Goal: Task Accomplishment & Management: Manage account settings

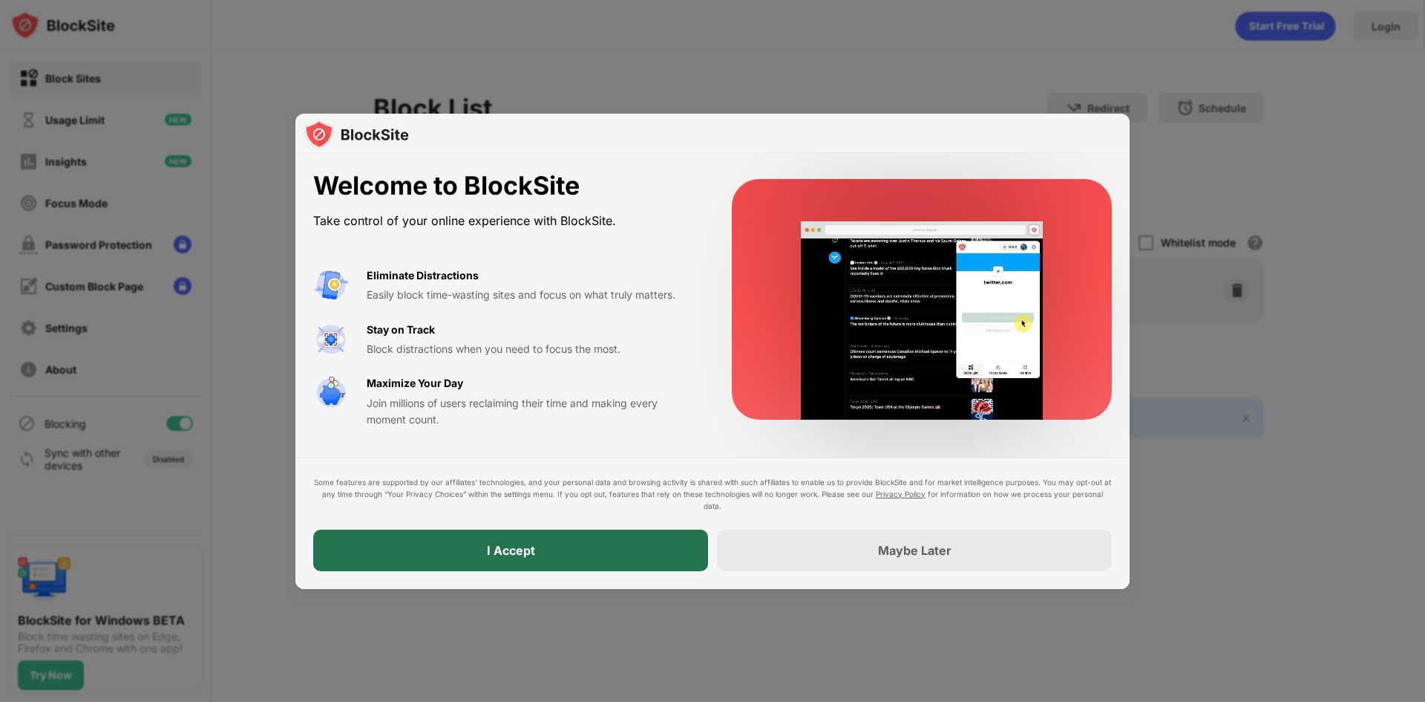
click at [604, 544] on div "I Accept" at bounding box center [510, 550] width 395 height 42
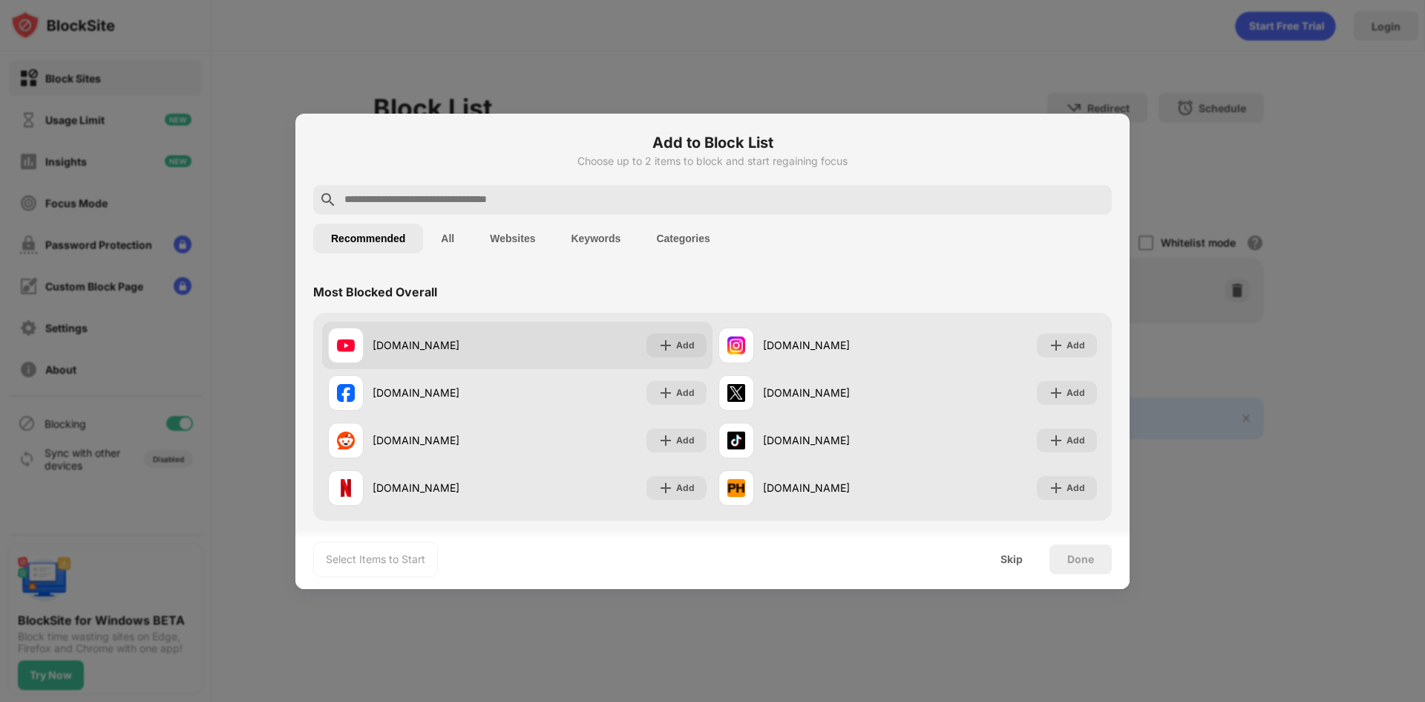
click at [412, 352] on div "youtube.com" at bounding box center [445, 345] width 145 height 16
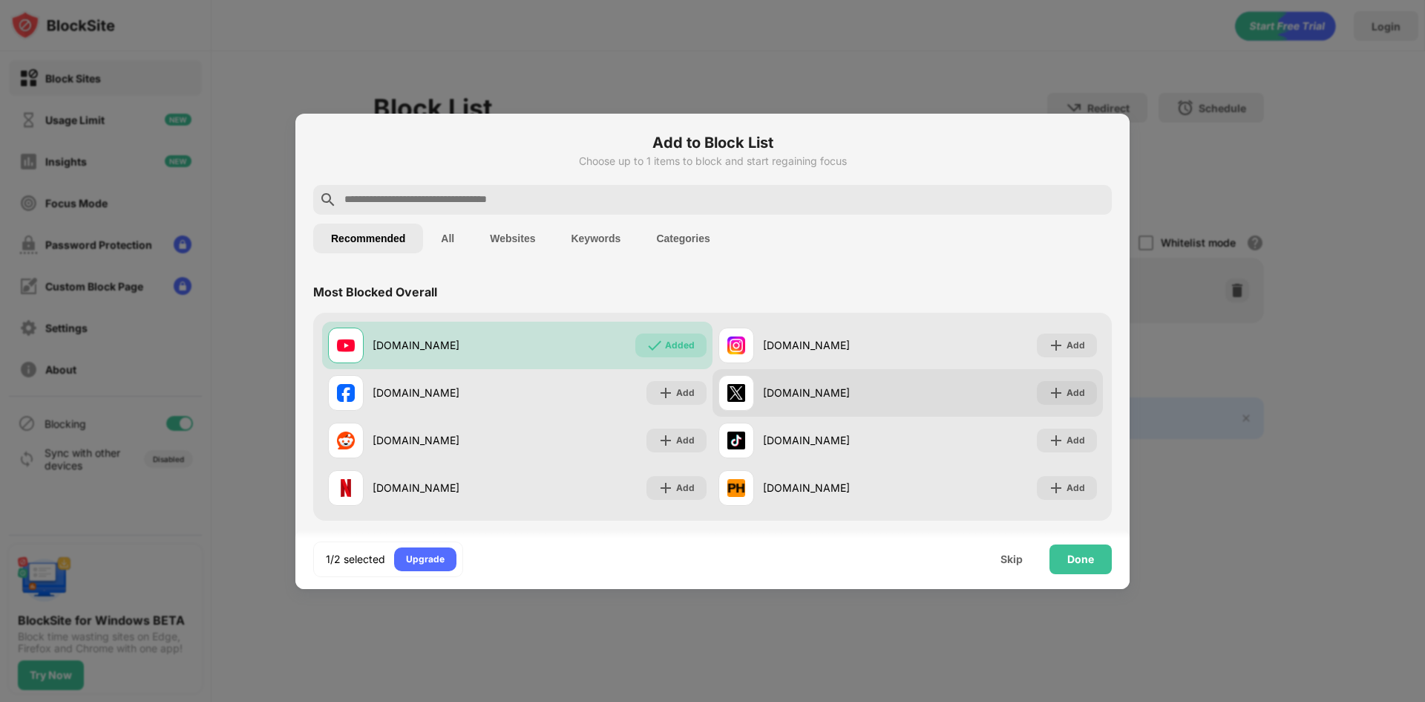
click at [797, 396] on div "x.com" at bounding box center [835, 393] width 145 height 16
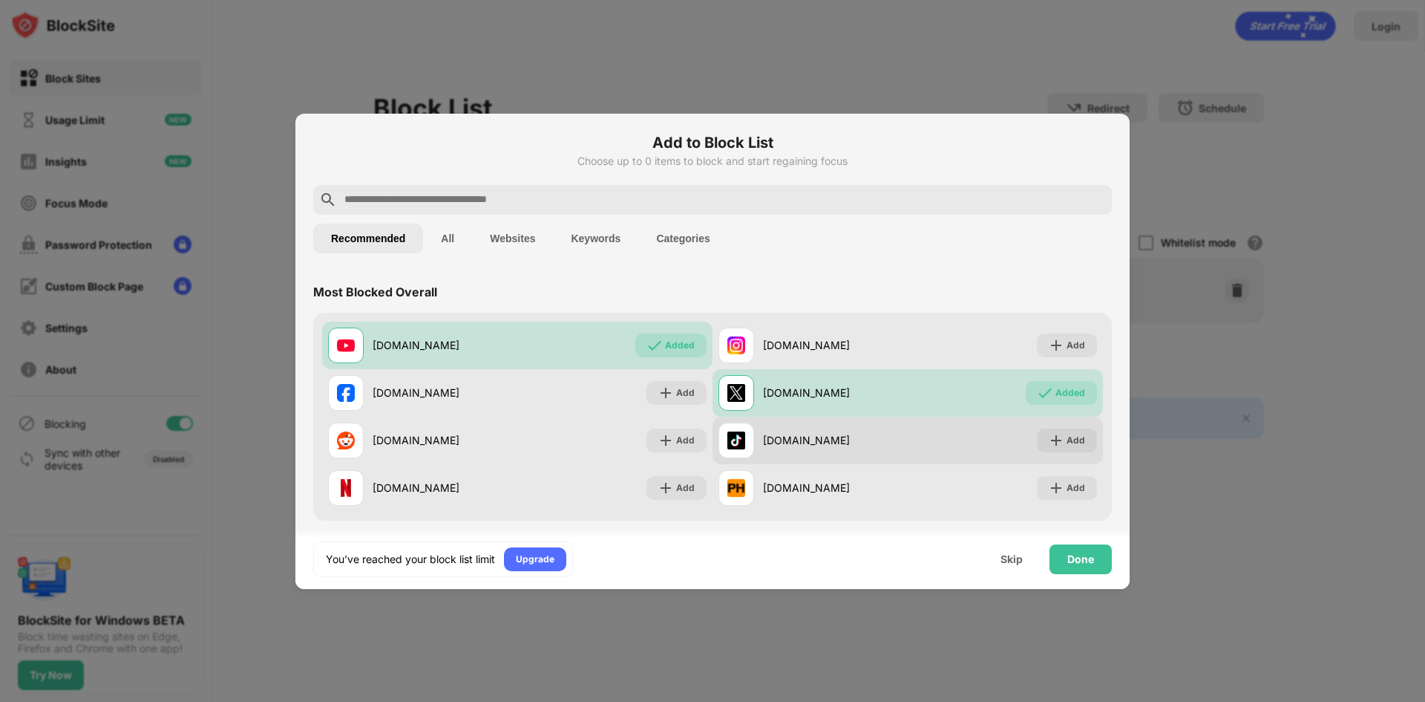
click at [788, 453] on div "tiktok.com" at bounding box center [813, 440] width 189 height 36
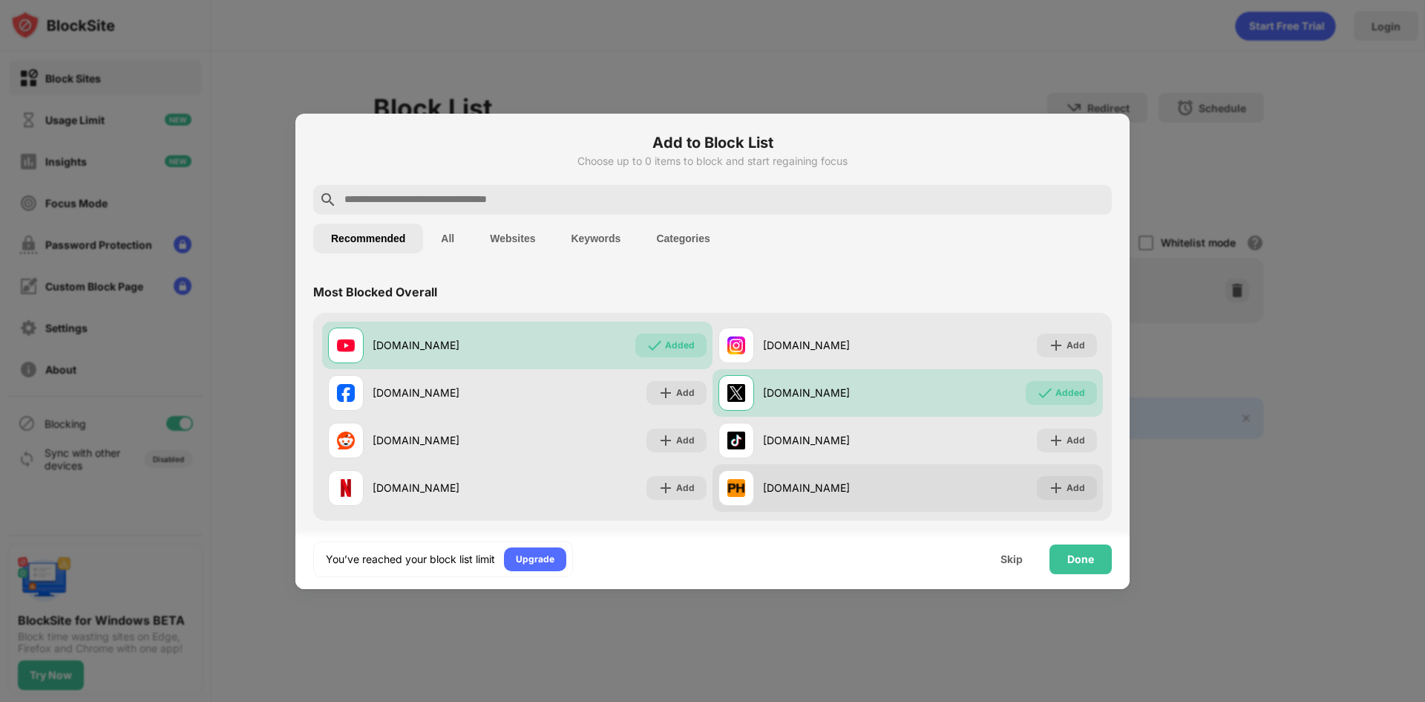
click at [763, 492] on div "pornhub.com" at bounding box center [835, 488] width 145 height 16
click at [816, 491] on div "pornhub.com" at bounding box center [835, 488] width 145 height 16
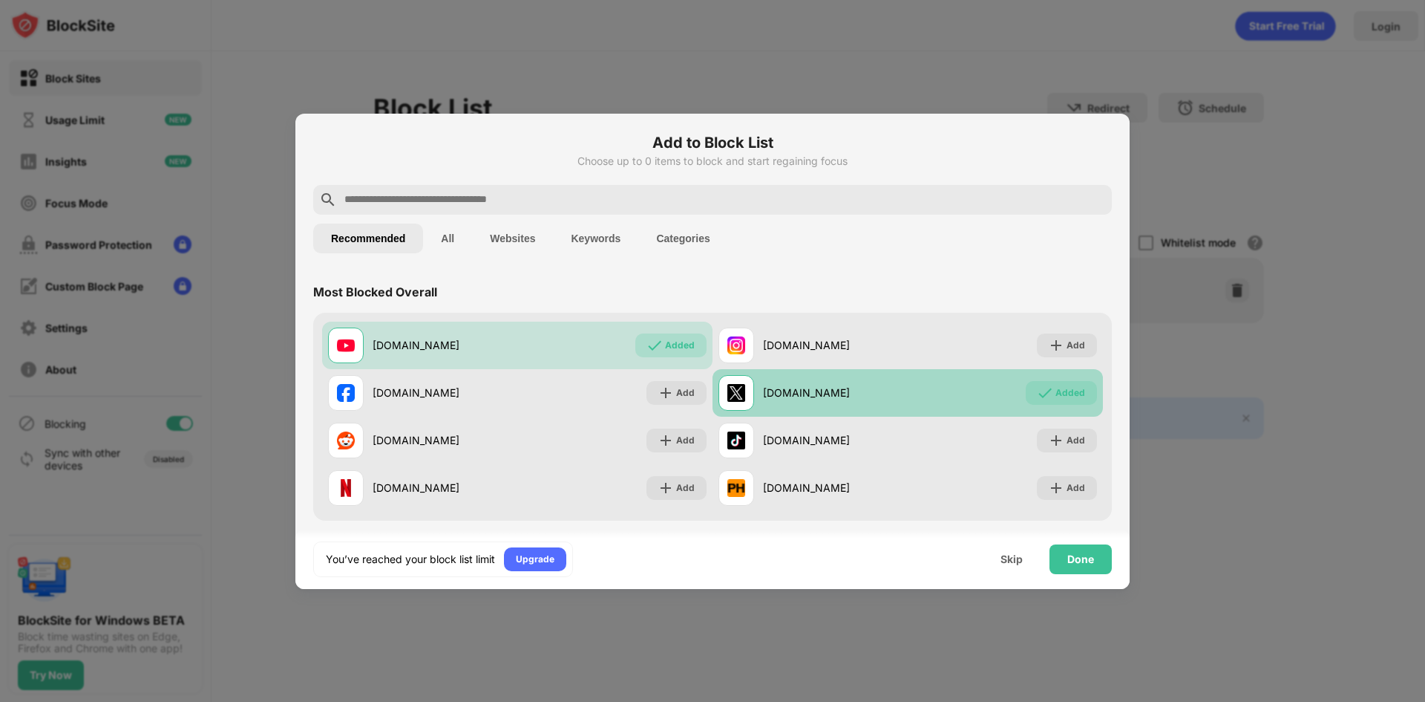
click at [764, 390] on div "x.com" at bounding box center [835, 393] width 145 height 16
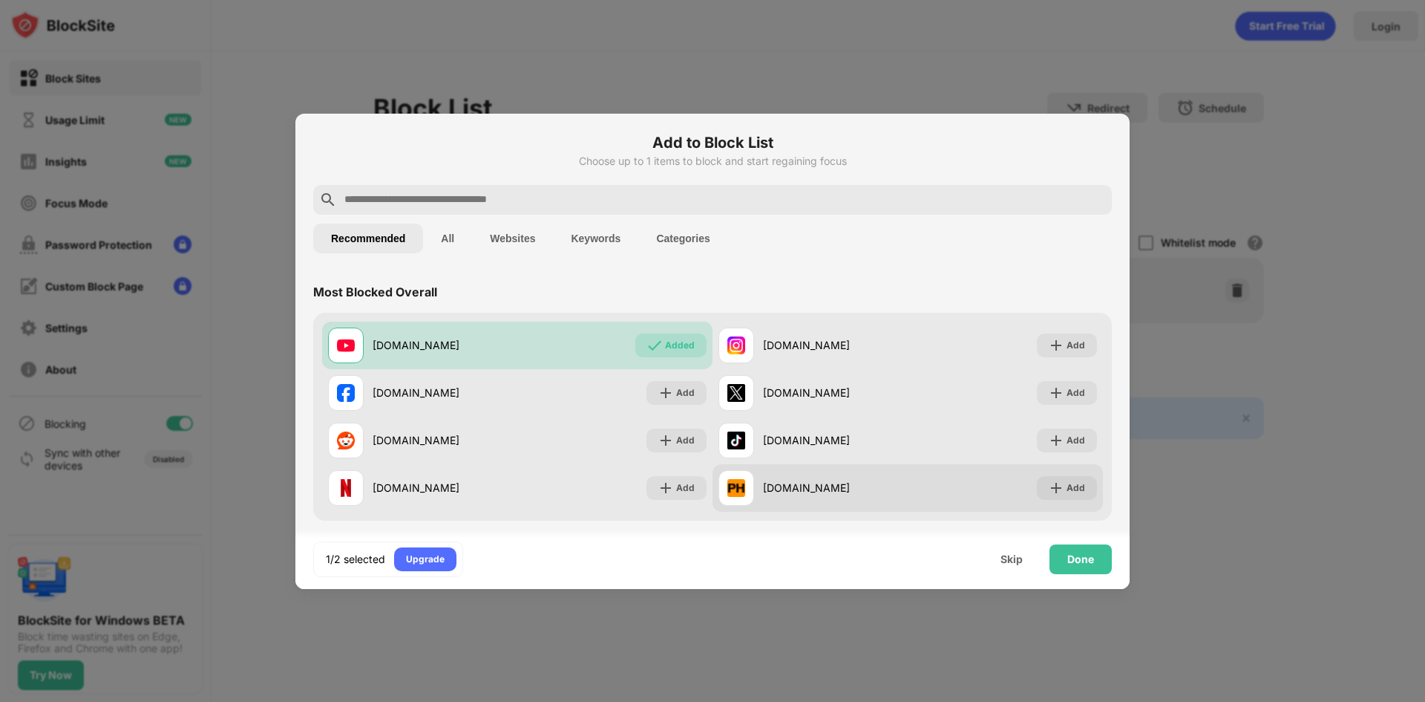
click at [731, 487] on img at bounding box center [736, 488] width 18 height 18
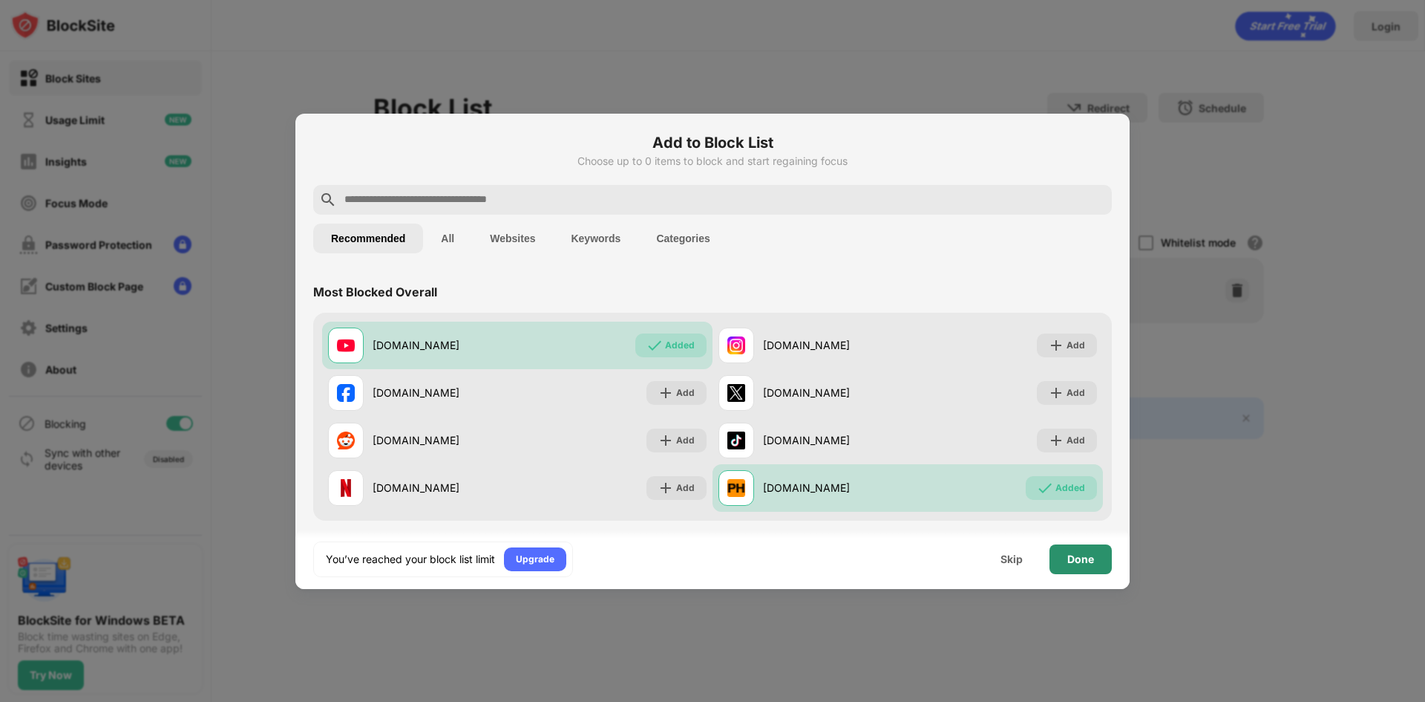
click at [1079, 554] on div "Done" at bounding box center [1080, 559] width 27 height 12
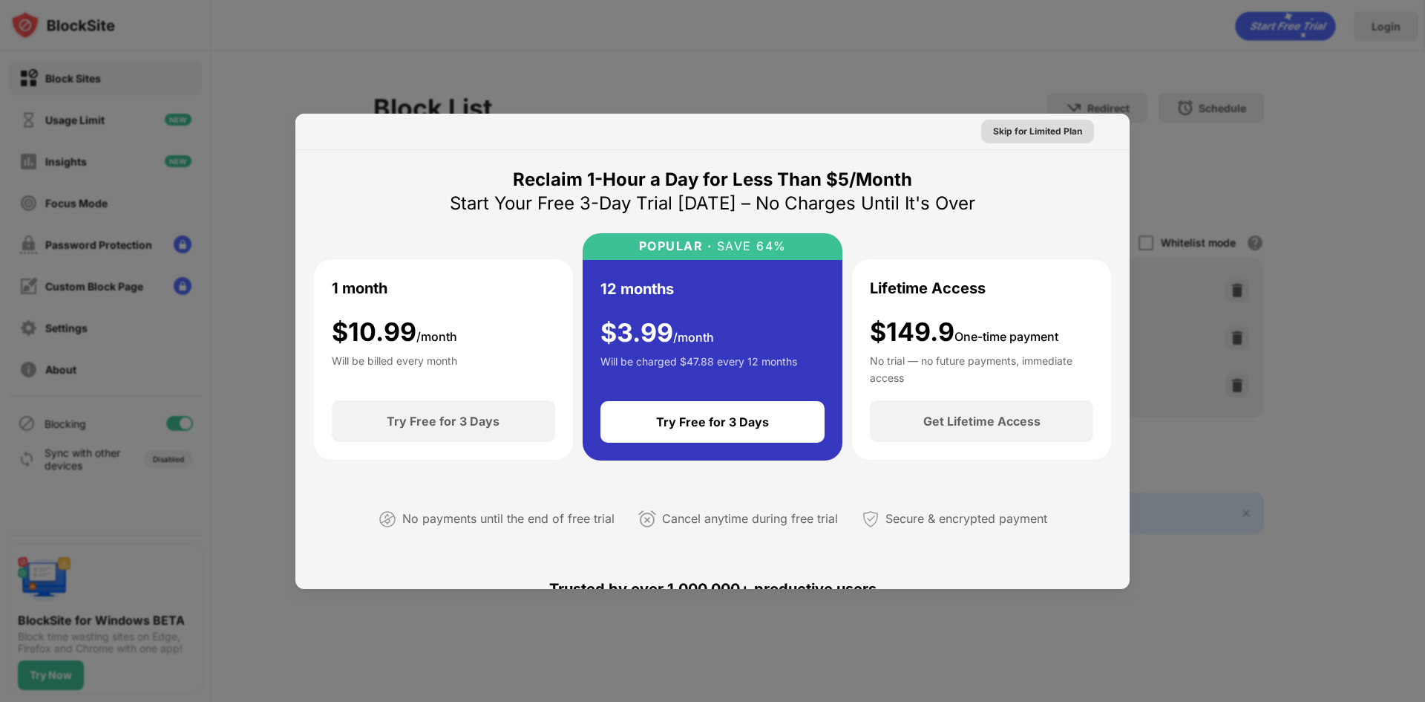
click at [1027, 138] on div "Skip for Limited Plan" at bounding box center [1037, 131] width 89 height 15
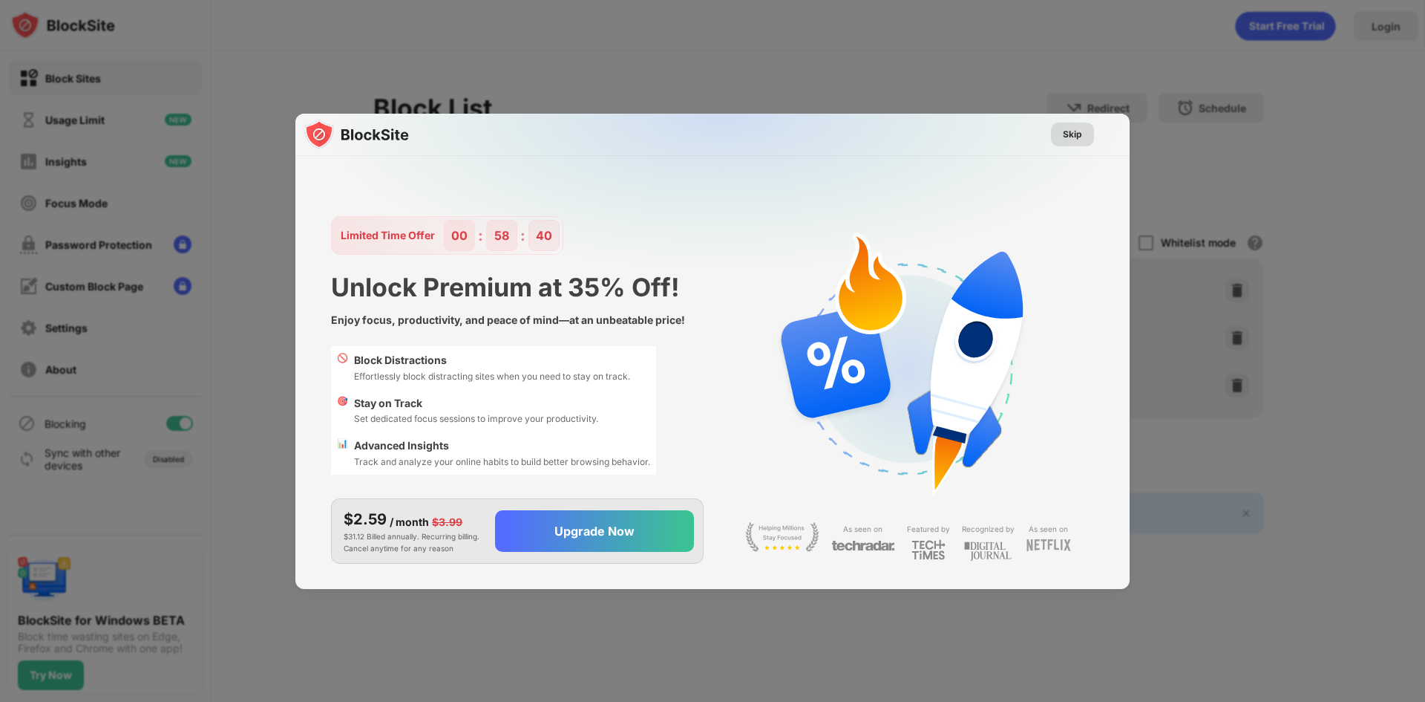
click at [1078, 134] on div "Skip" at bounding box center [1072, 134] width 19 height 15
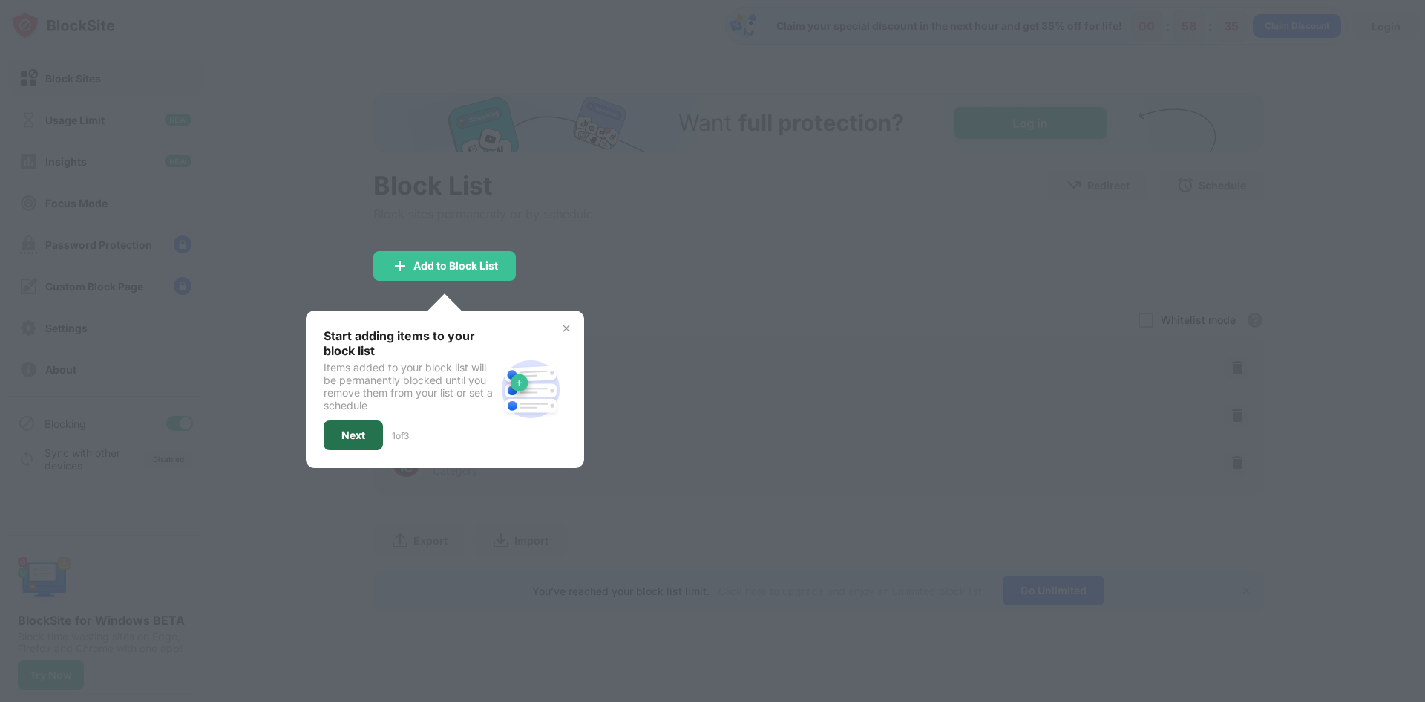
click at [357, 435] on div "Next" at bounding box center [353, 435] width 24 height 12
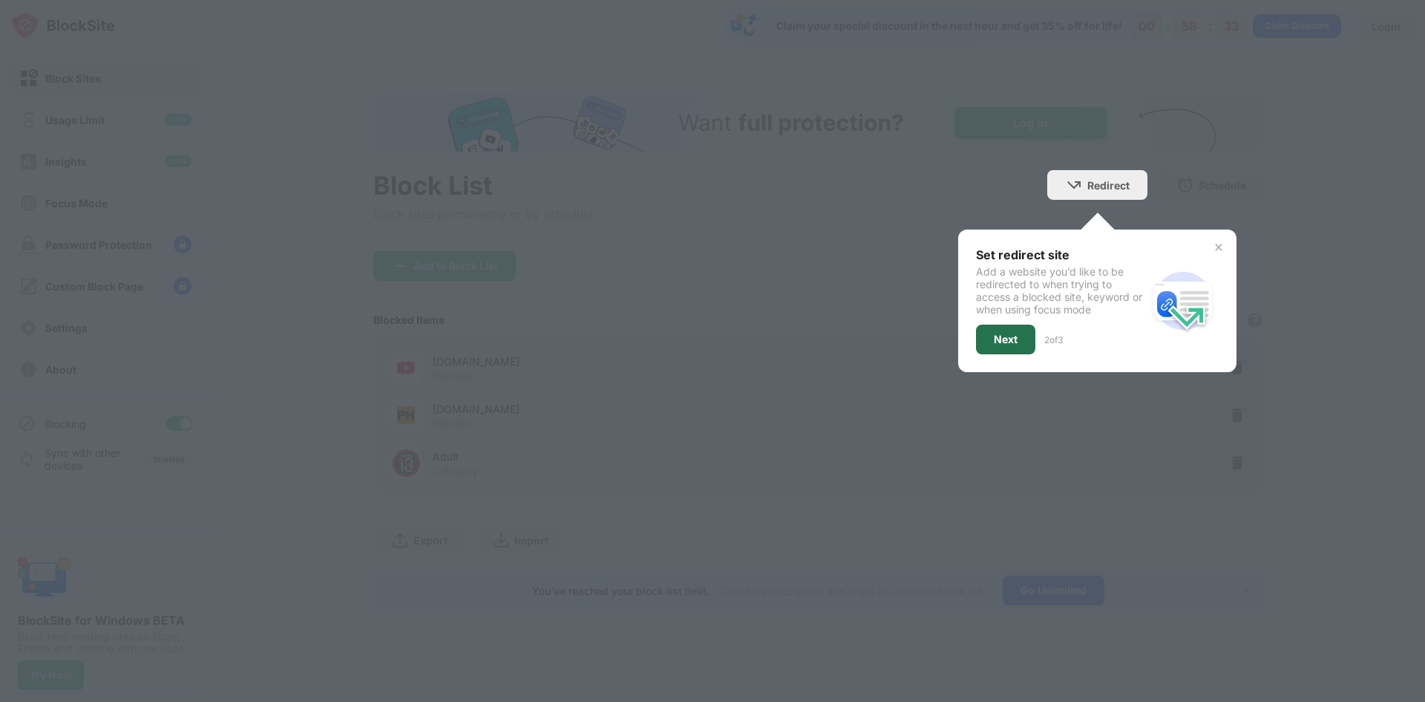
click at [1016, 338] on div "Next" at bounding box center [1006, 339] width 24 height 12
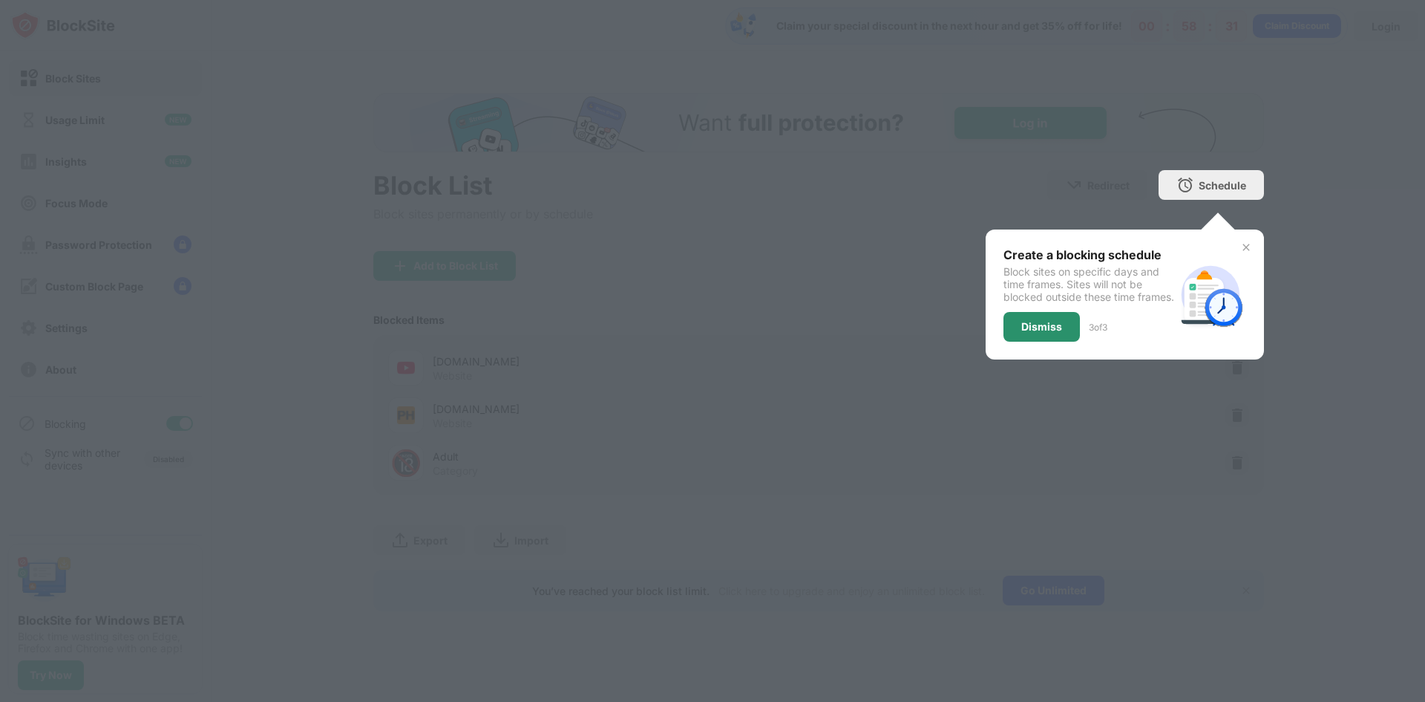
click at [1051, 333] on div "Dismiss" at bounding box center [1041, 327] width 41 height 12
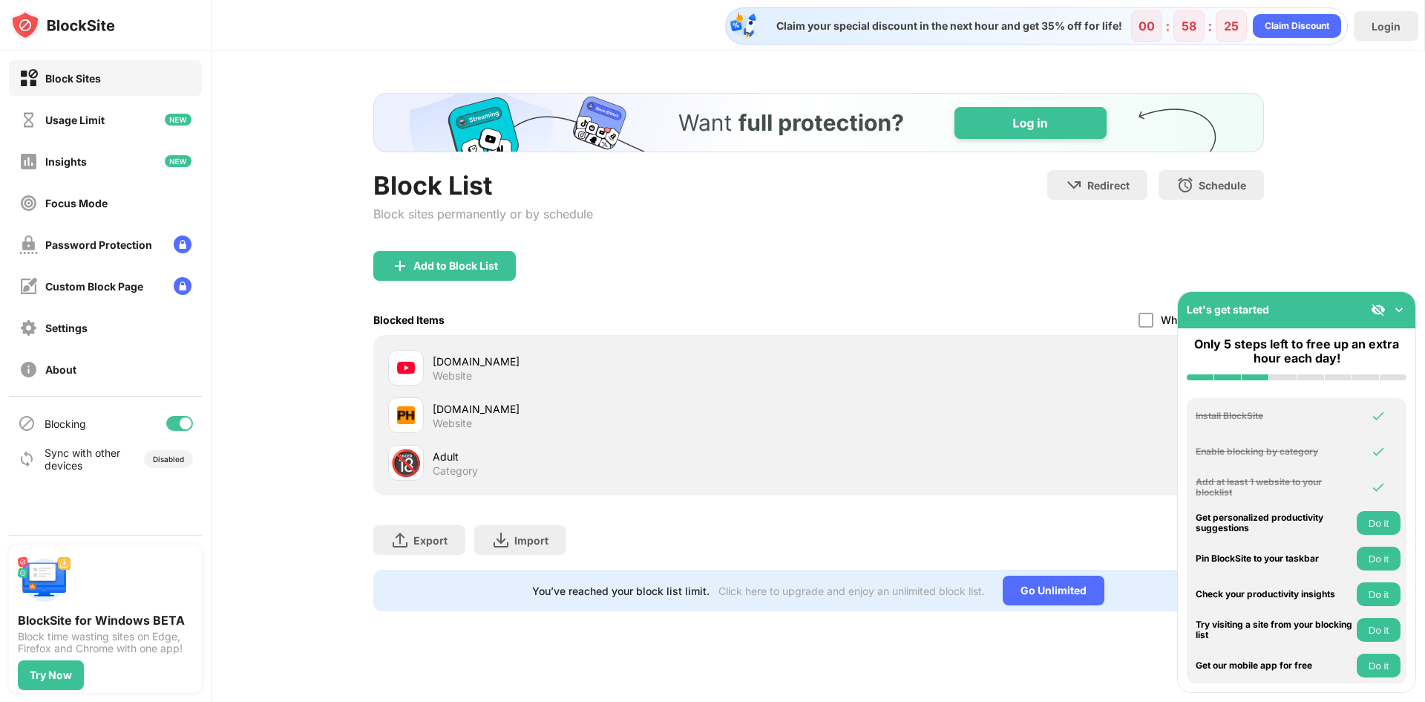
drag, startPoint x: 1383, startPoint y: 153, endPoint x: 1383, endPoint y: 68, distance: 85.4
click at [1381, 150] on div "Block List Block sites permanently or by schedule Redirect Choose a site to be …" at bounding box center [819, 351] width 1214 height 601
drag, startPoint x: 303, startPoint y: 478, endPoint x: 248, endPoint y: 696, distance: 225.1
click at [301, 478] on div "Block List Block sites permanently or by schedule Redirect Choose a site to be …" at bounding box center [819, 351] width 1214 height 601
click at [1396, 314] on img at bounding box center [1399, 309] width 15 height 15
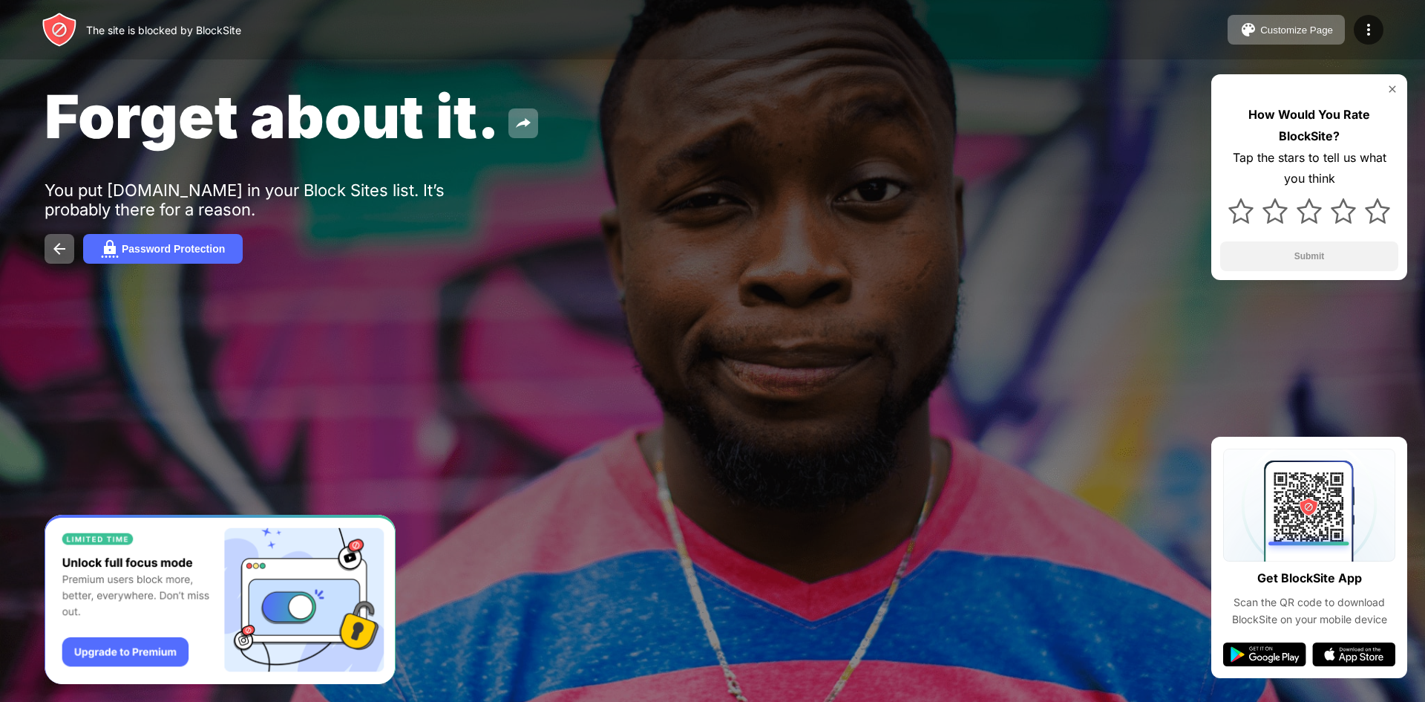
click at [1402, 93] on div "How Would You Rate BlockSite? Tap the stars to tell us what you think Submit" at bounding box center [1309, 177] width 196 height 206
click at [1389, 91] on img at bounding box center [1393, 89] width 12 height 12
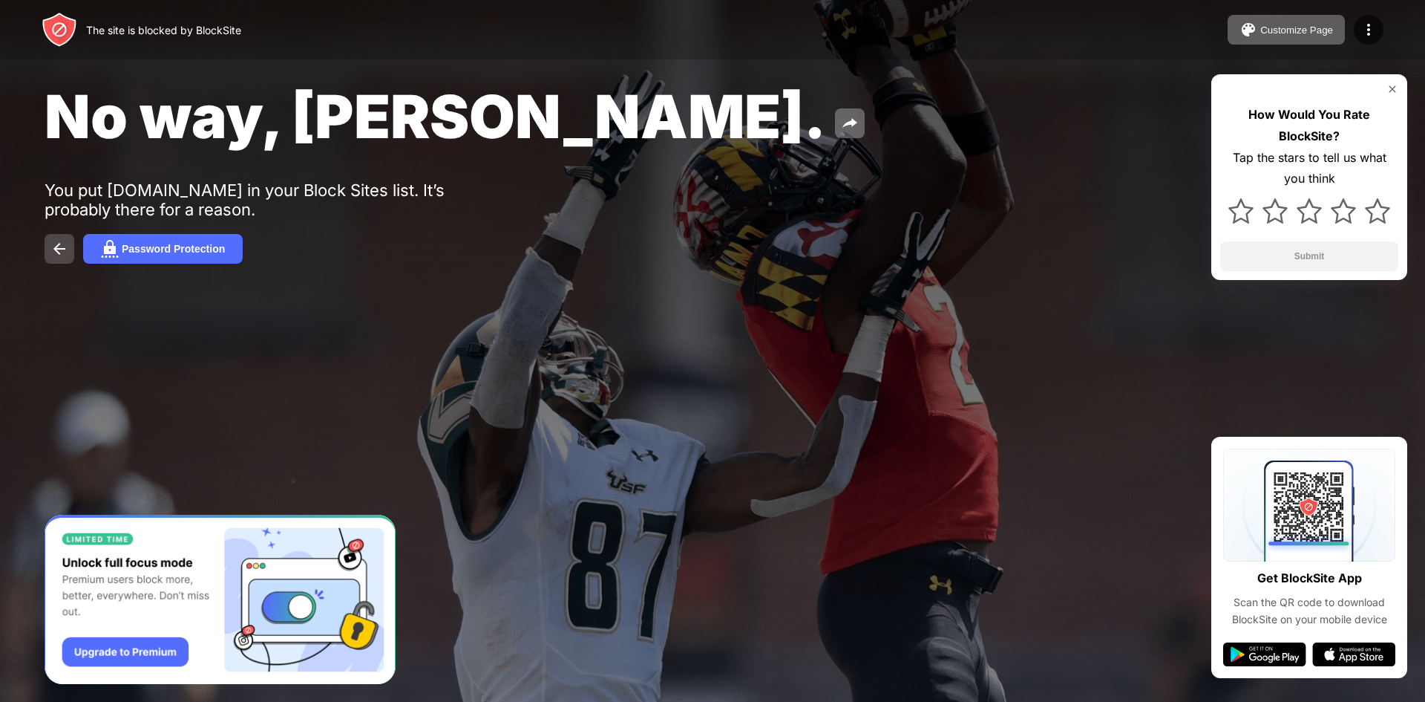
click at [62, 254] on img at bounding box center [59, 249] width 18 height 18
